Goal: Transaction & Acquisition: Purchase product/service

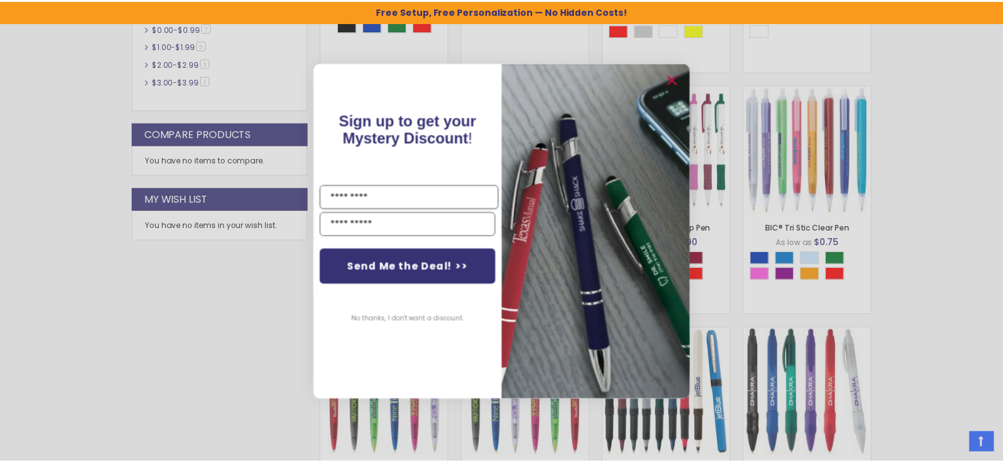
scroll to position [592, 0]
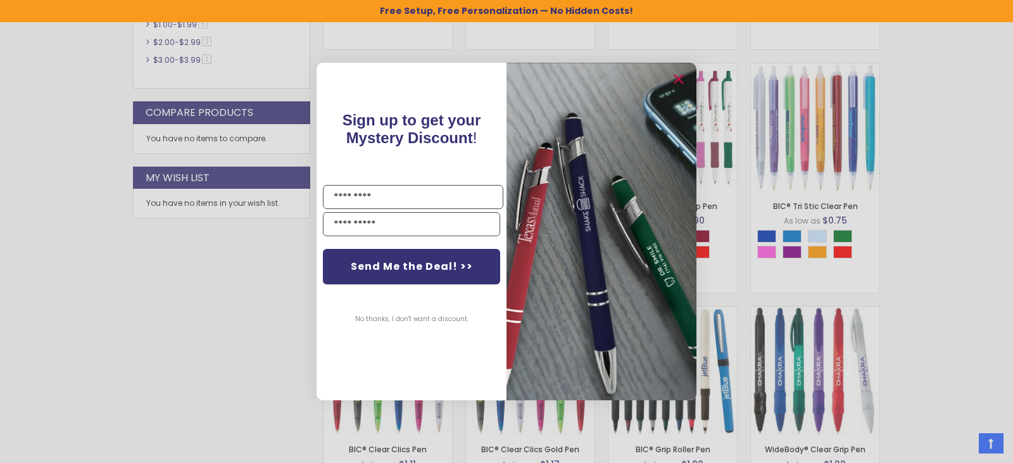
click at [434, 314] on button "No thanks, I don't want a discount." at bounding box center [412, 319] width 126 height 32
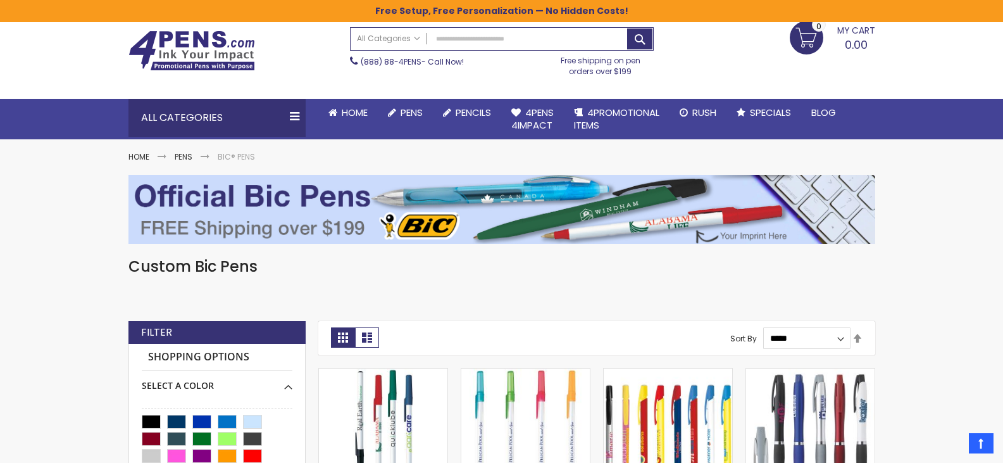
scroll to position [0, 0]
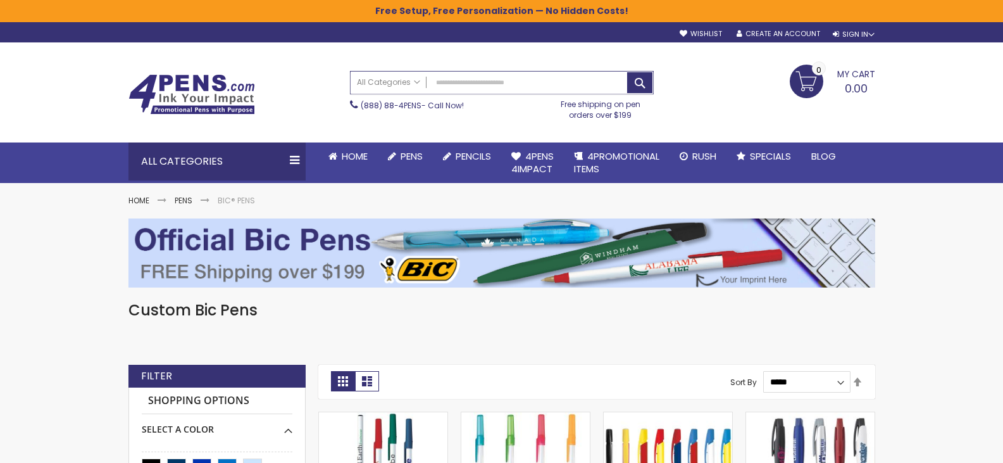
click at [491, 82] on input "Search" at bounding box center [502, 83] width 303 height 22
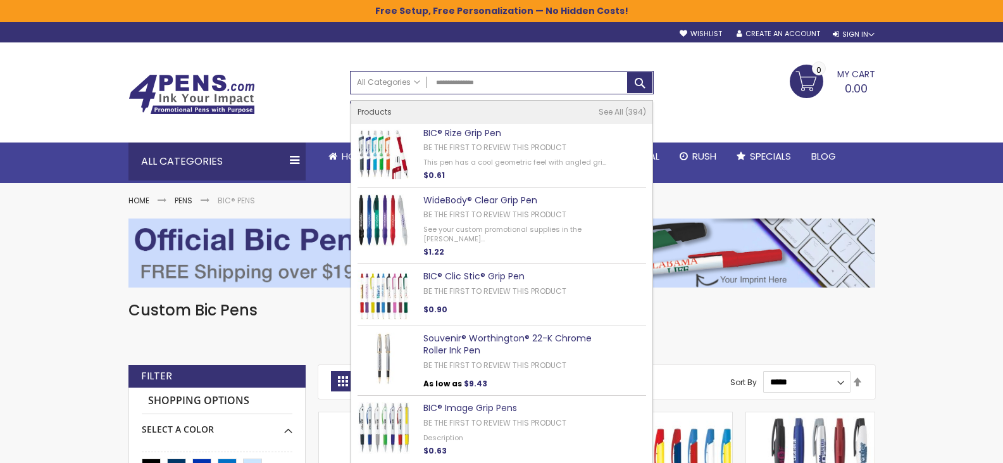
type input "**********"
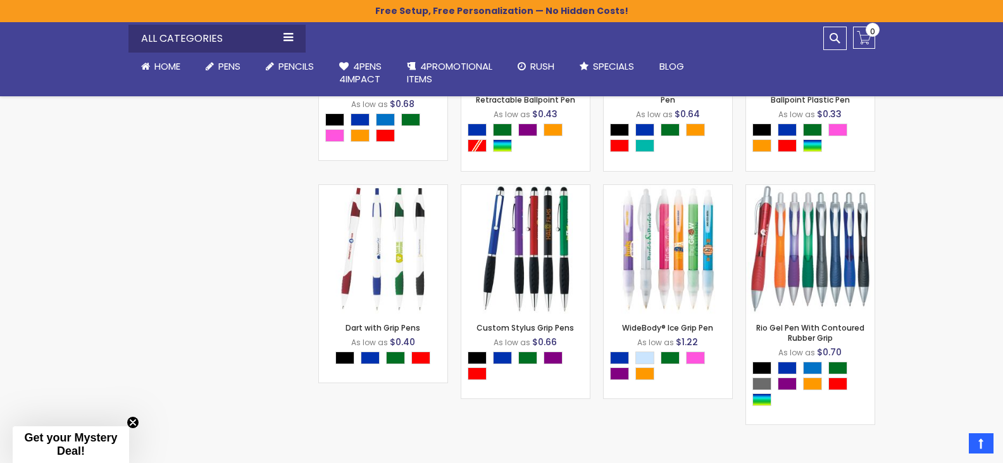
scroll to position [3314, 0]
